Goal: Task Accomplishment & Management: Use online tool/utility

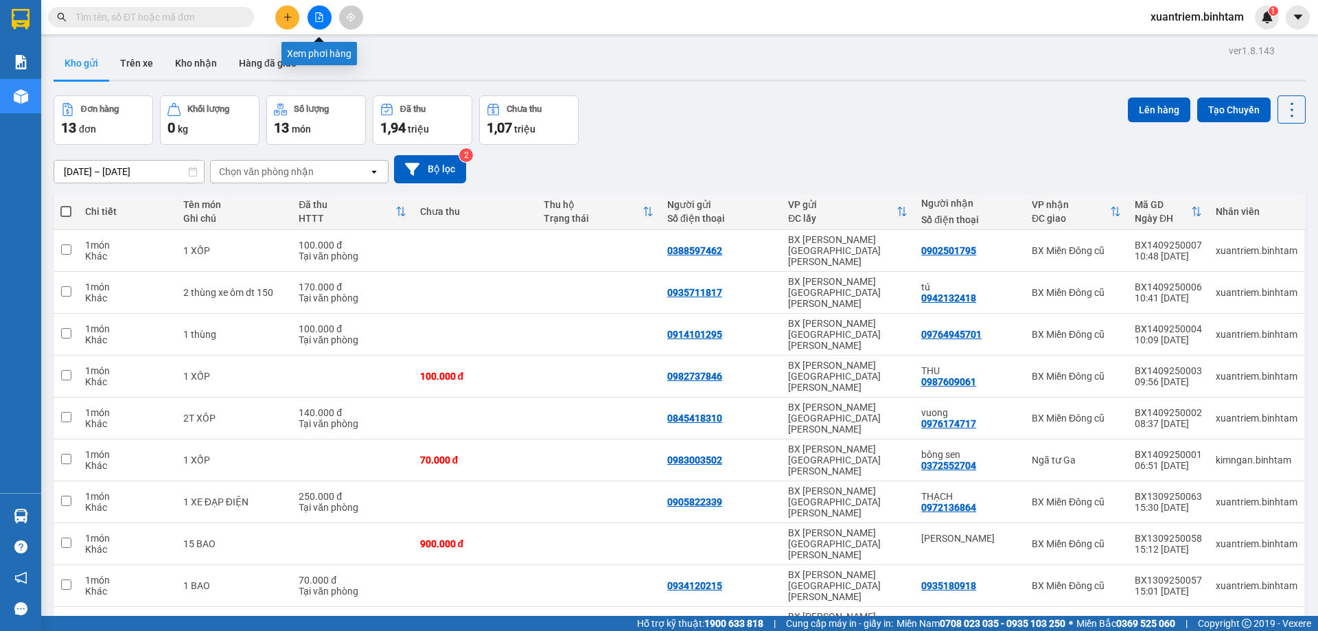
click at [312, 18] on button at bounding box center [320, 17] width 24 height 24
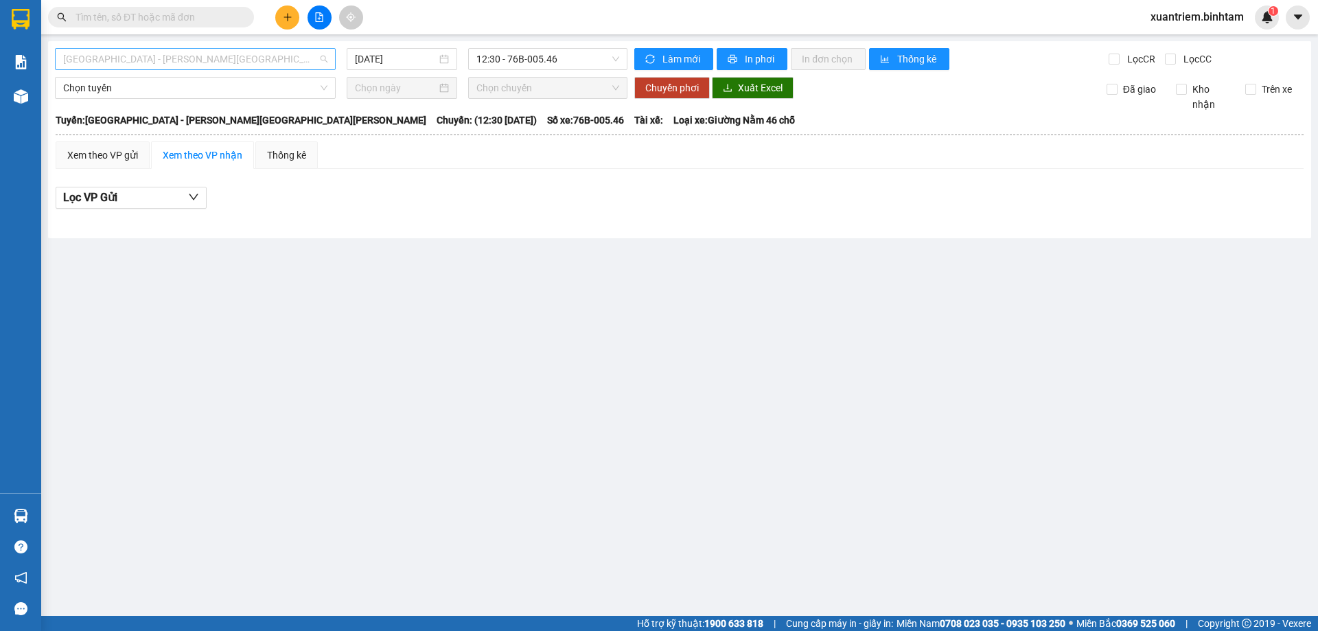
click at [190, 65] on span "[GEOGRAPHIC_DATA] - [PERSON_NAME][GEOGRAPHIC_DATA][PERSON_NAME]" at bounding box center [195, 59] width 264 height 21
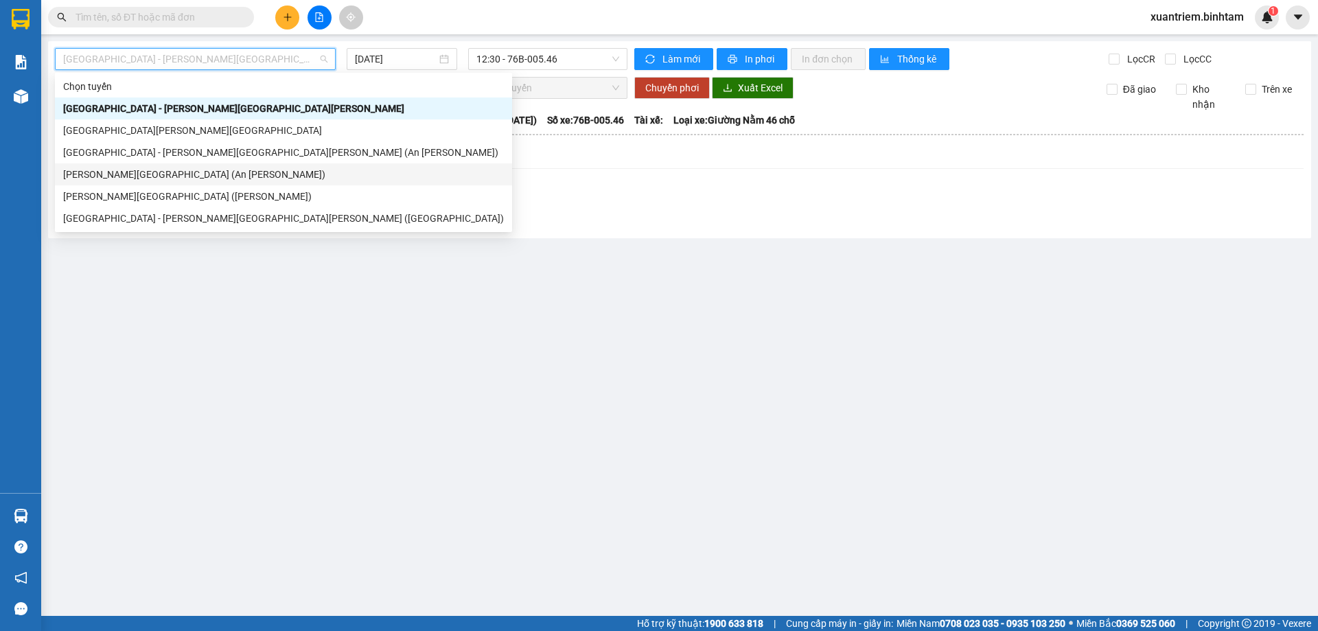
click at [199, 174] on div "[PERSON_NAME][GEOGRAPHIC_DATA] (An [PERSON_NAME])" at bounding box center [283, 174] width 441 height 15
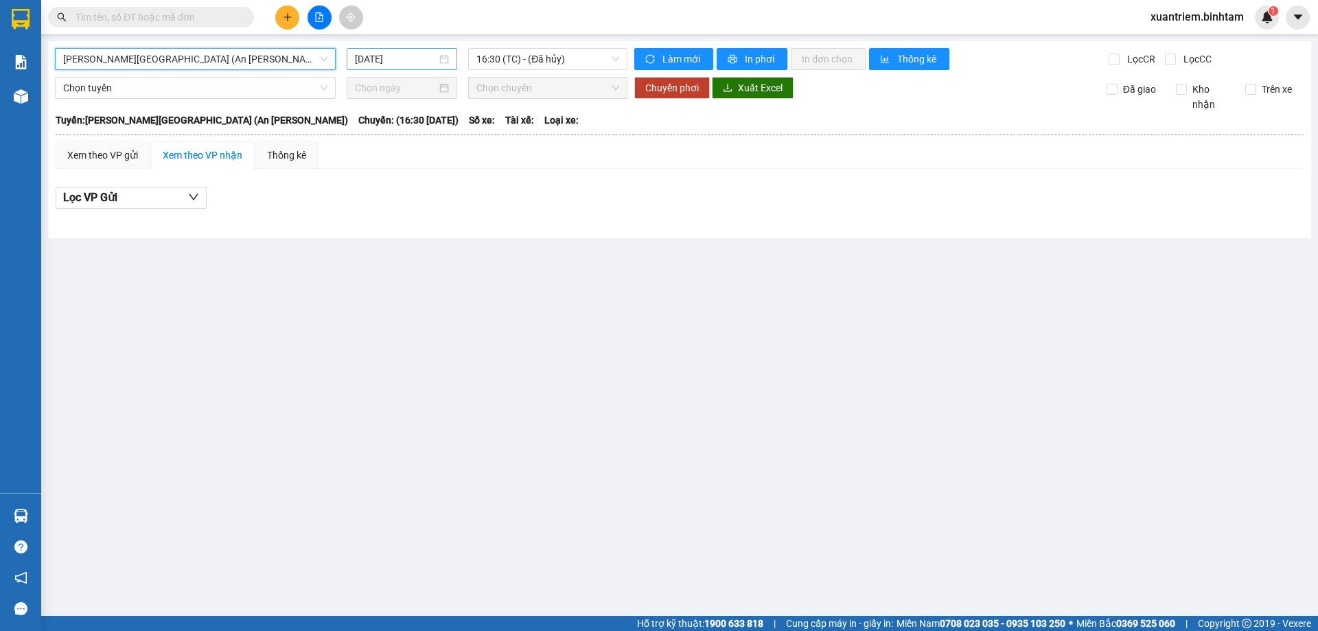
drag, startPoint x: 363, startPoint y: 56, endPoint x: 388, endPoint y: 55, distance: 25.4
click at [363, 55] on input "[DATE]" at bounding box center [396, 59] width 82 height 15
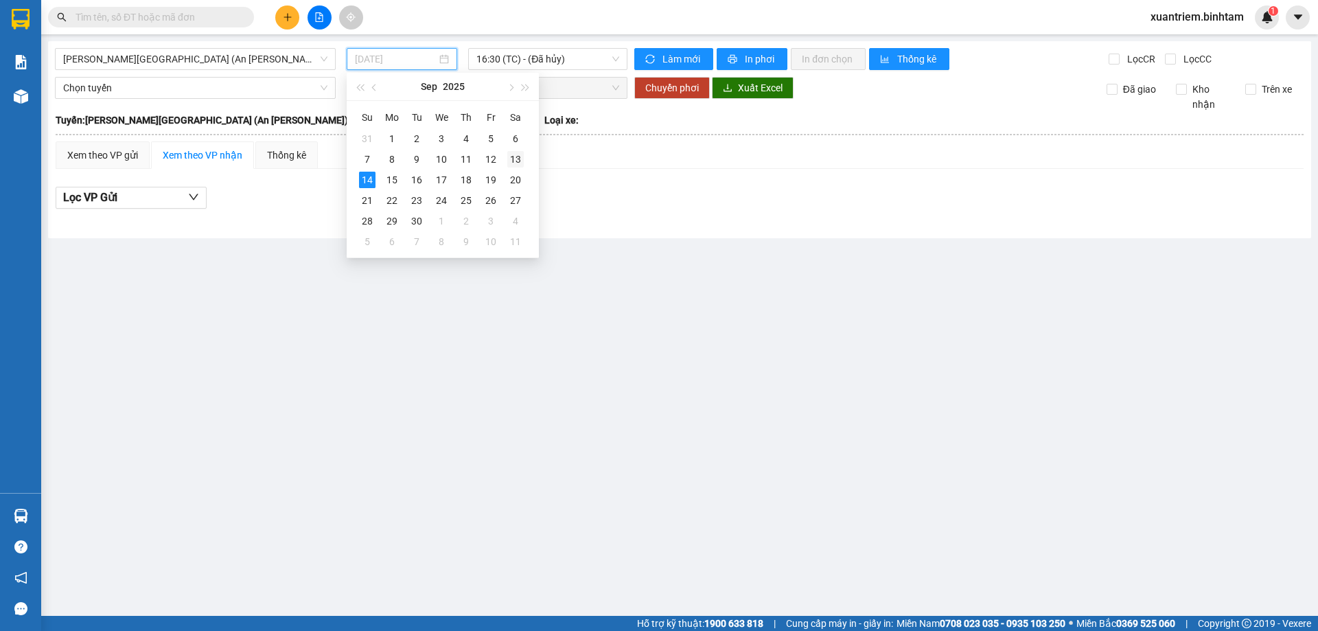
click at [509, 165] on div "13" at bounding box center [515, 159] width 16 height 16
type input "[DATE]"
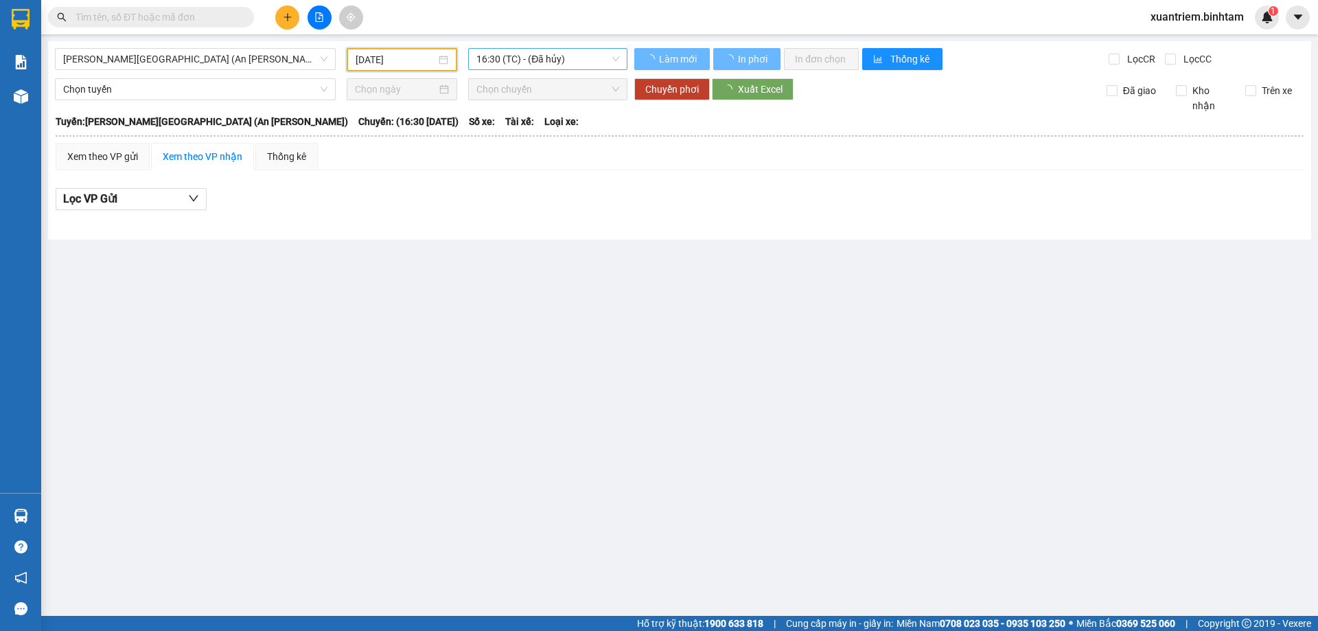
click at [526, 65] on span "16:30 (TC) - (Đã hủy)" at bounding box center [548, 59] width 143 height 21
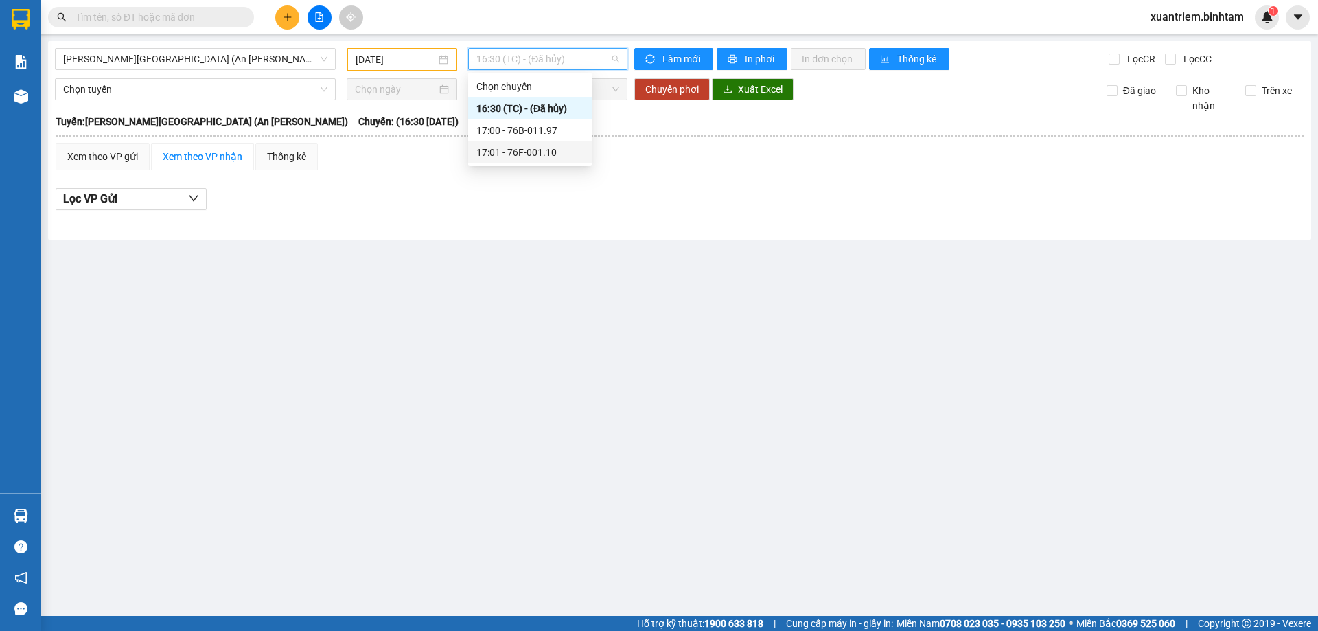
click at [542, 150] on div "17:01 - 76F-001.10" at bounding box center [530, 152] width 107 height 15
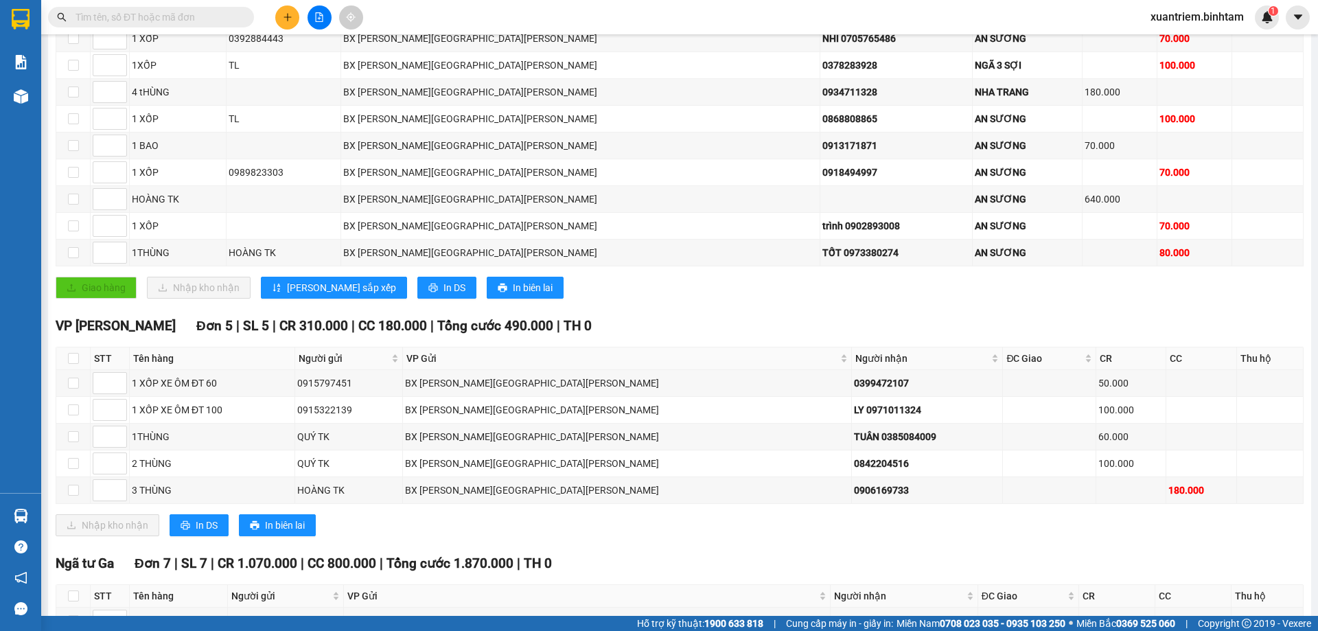
scroll to position [525, 0]
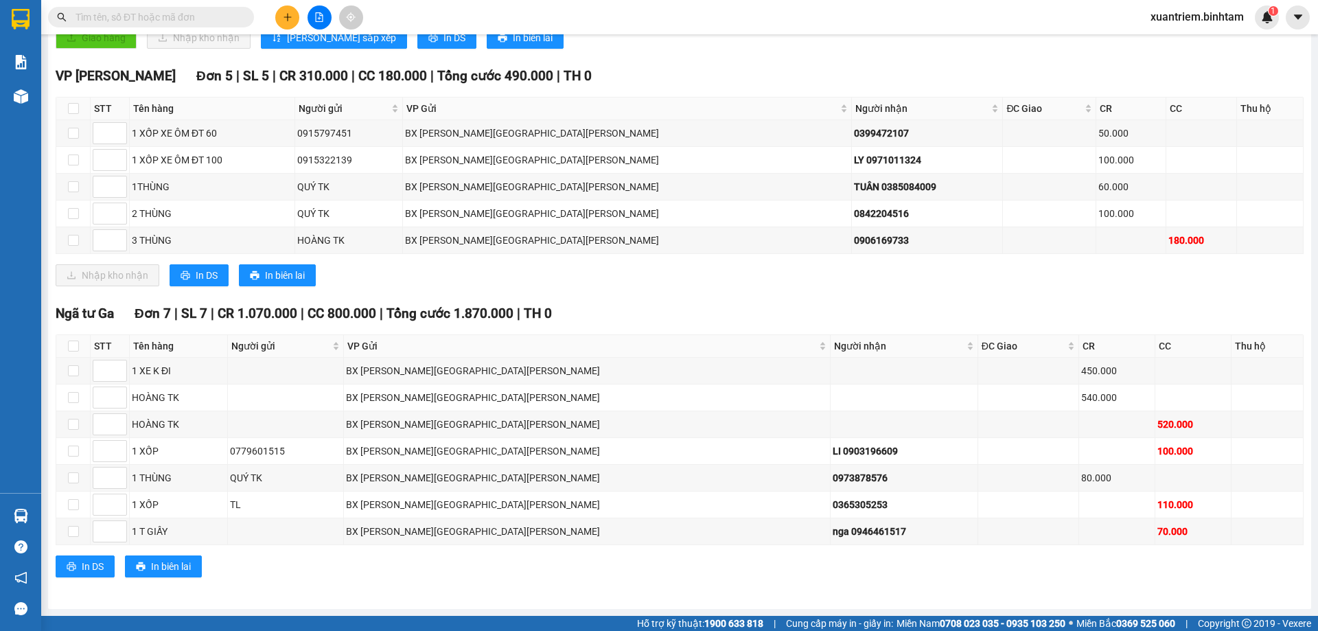
click at [196, 18] on input "text" at bounding box center [157, 17] width 162 height 15
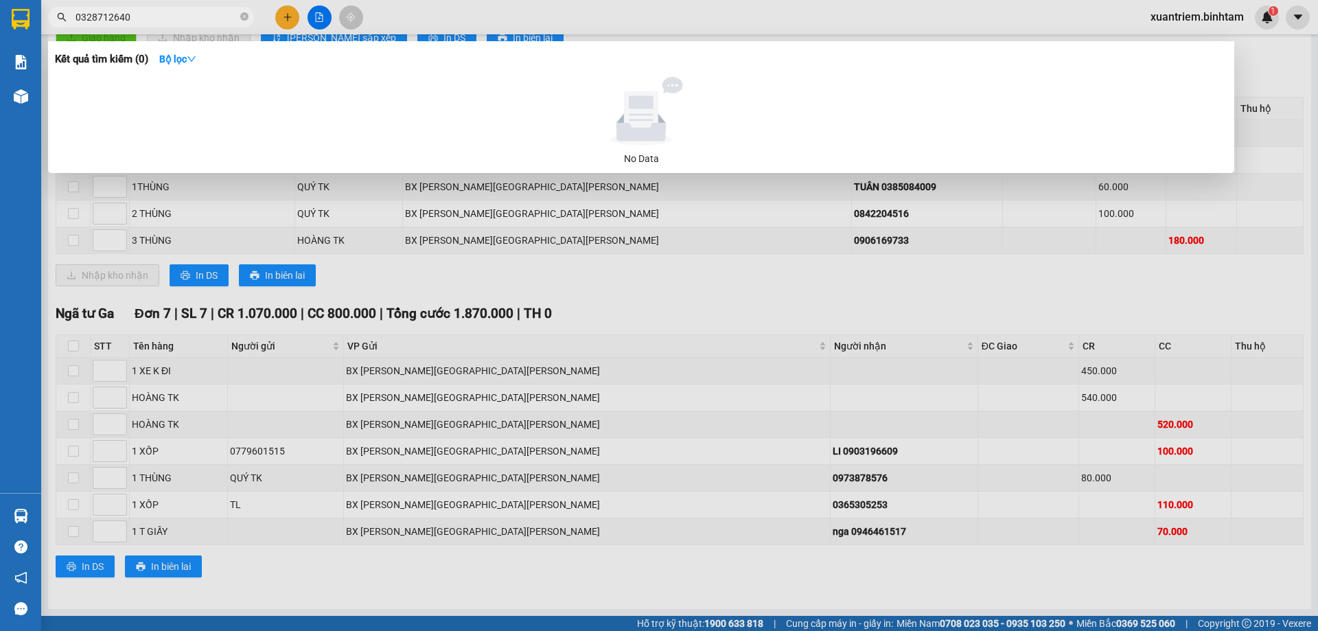
click at [157, 20] on input "0328712640" at bounding box center [157, 17] width 162 height 15
click at [163, 19] on input "0328712640" at bounding box center [157, 17] width 162 height 15
click at [808, 291] on div at bounding box center [659, 315] width 1318 height 631
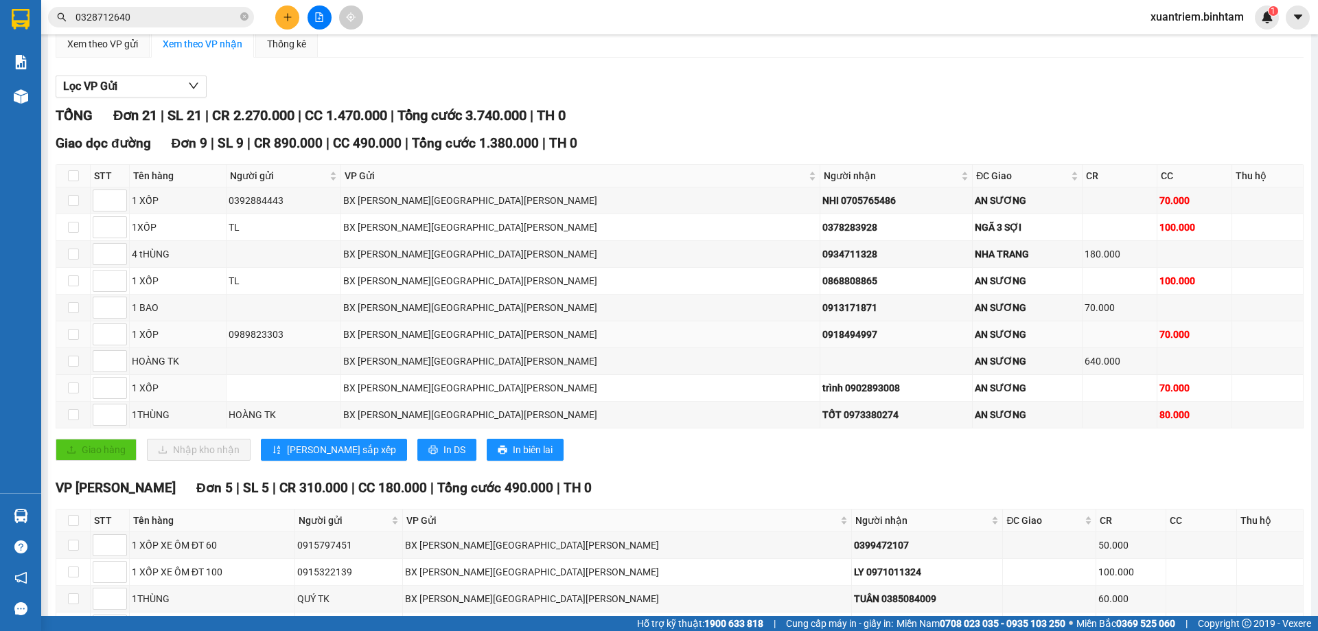
scroll to position [0, 0]
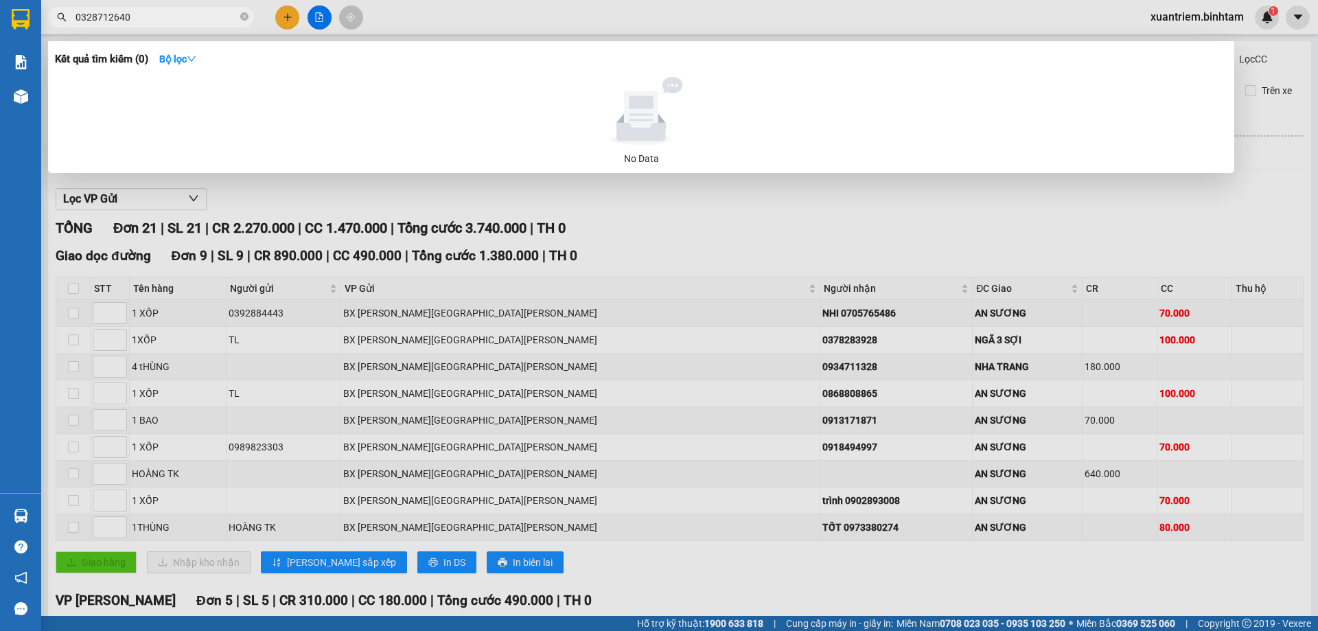
click at [152, 23] on input "0328712640" at bounding box center [157, 17] width 162 height 15
type input "0"
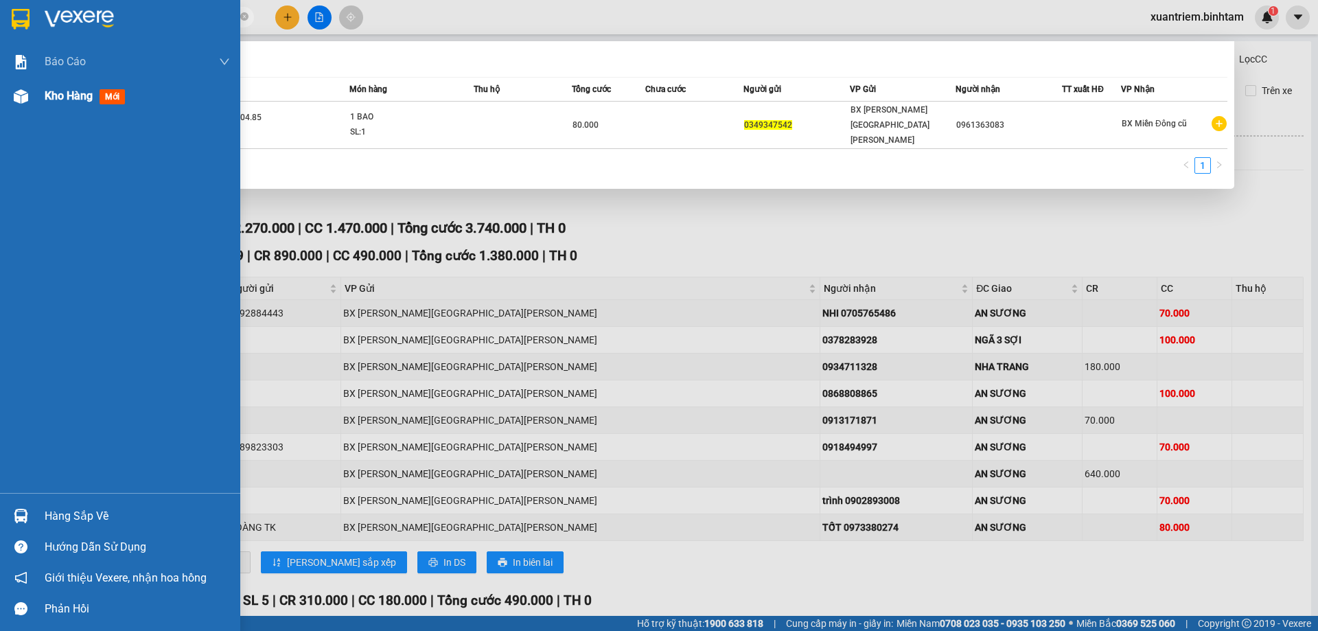
type input "0349347542"
click at [3, 91] on div "Kho hàng mới" at bounding box center [120, 96] width 240 height 34
click at [39, 96] on div "Kho hàng mới" at bounding box center [120, 96] width 240 height 34
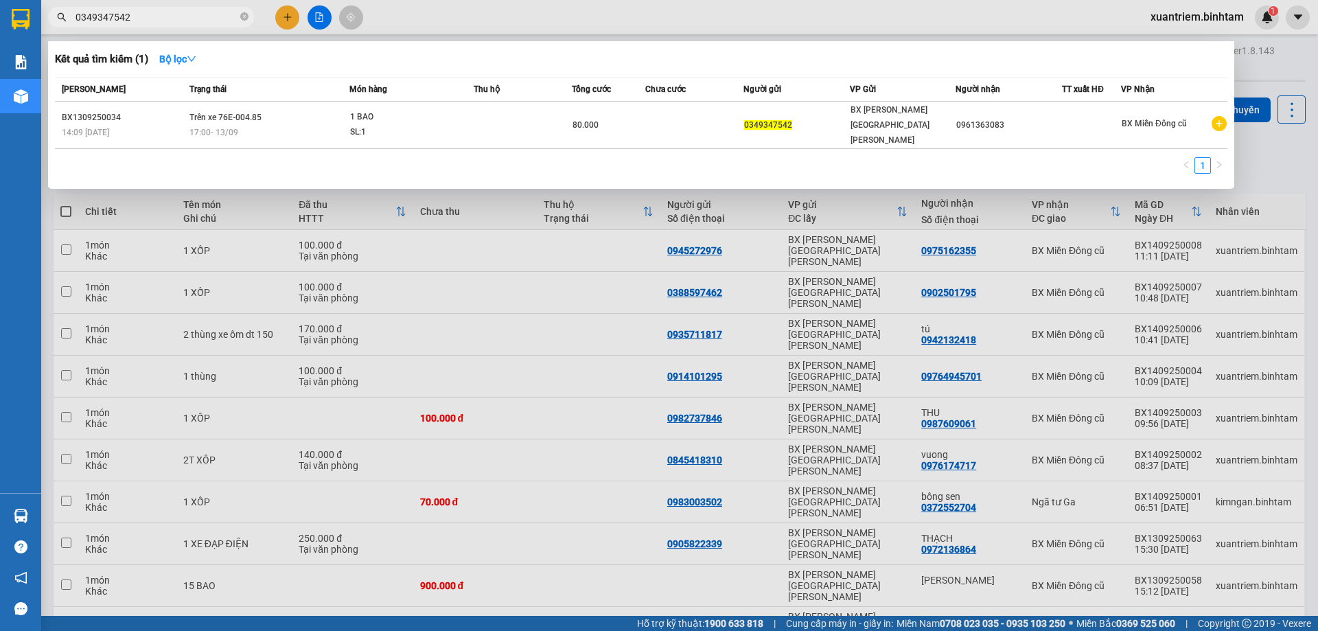
click at [492, 203] on div at bounding box center [659, 315] width 1318 height 631
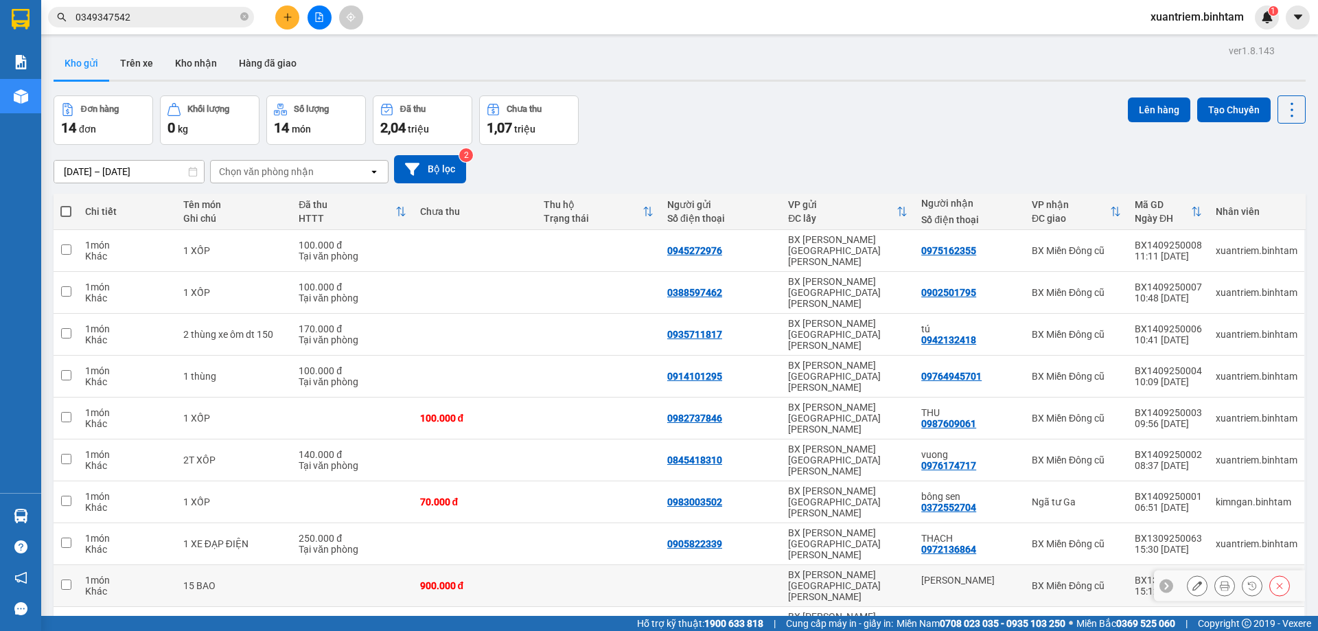
scroll to position [63, 0]
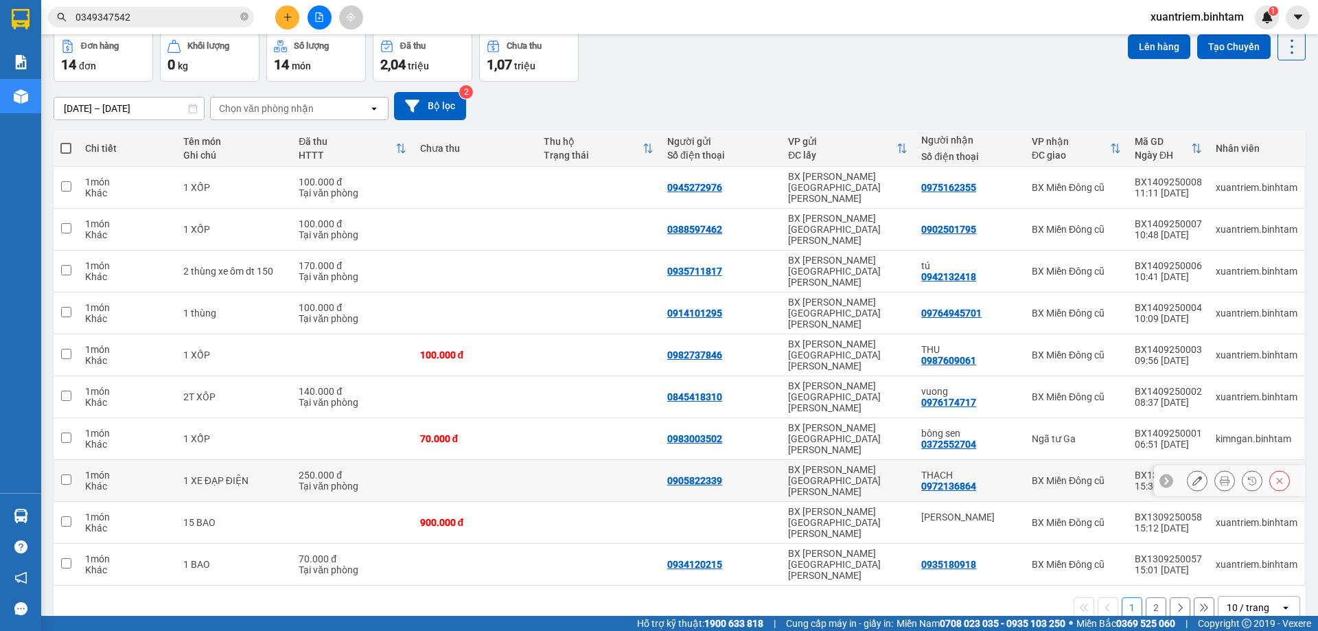
click at [1270, 469] on button at bounding box center [1279, 481] width 19 height 24
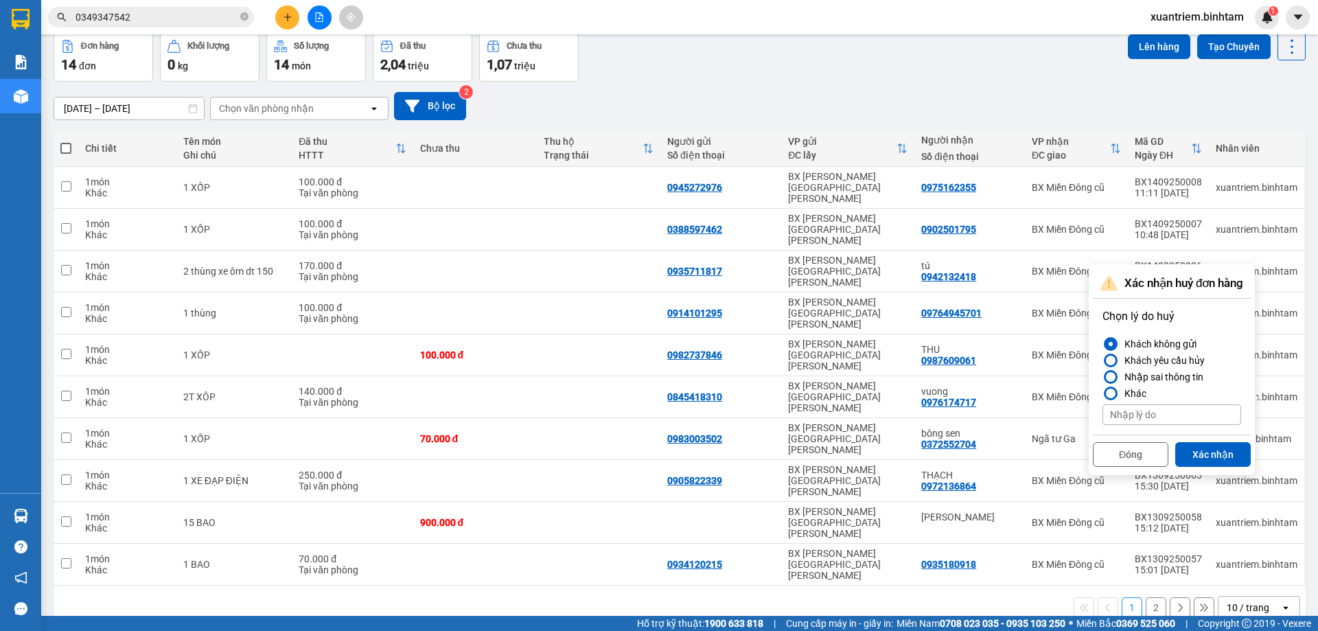
click at [1163, 412] on input at bounding box center [1172, 414] width 139 height 21
type input "khách k gởi"
click at [1219, 451] on button "Xác nhận" at bounding box center [1214, 454] width 76 height 25
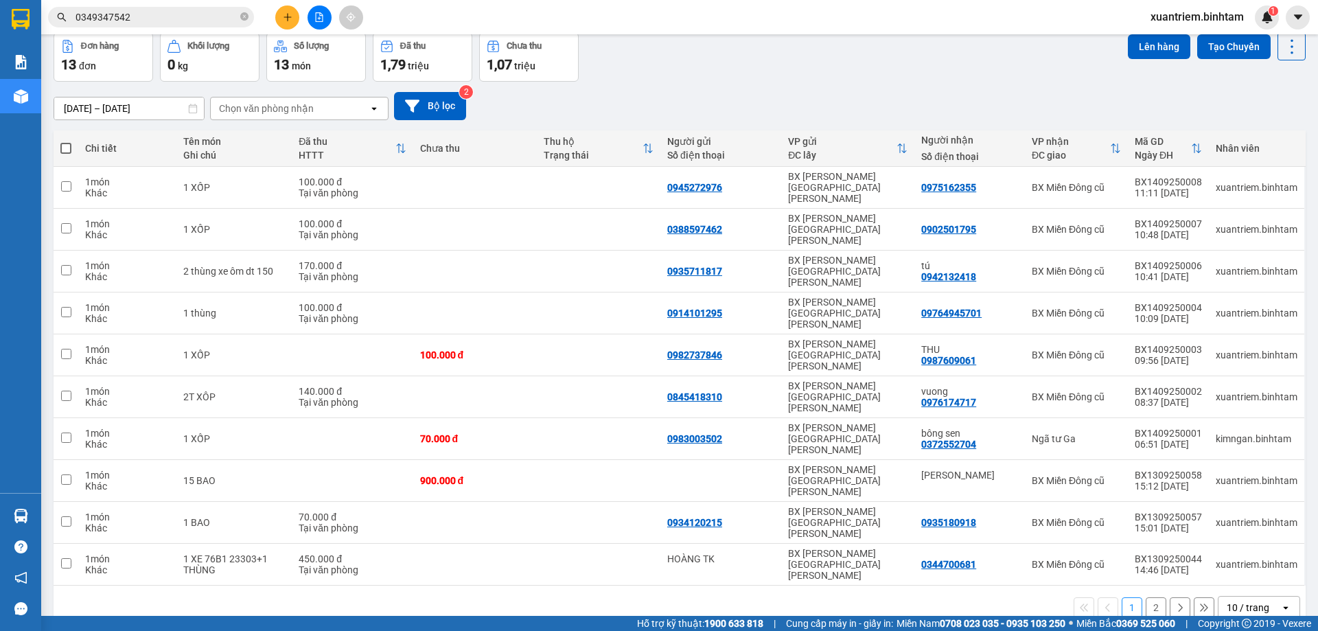
scroll to position [0, 0]
